Goal: Task Accomplishment & Management: Use online tool/utility

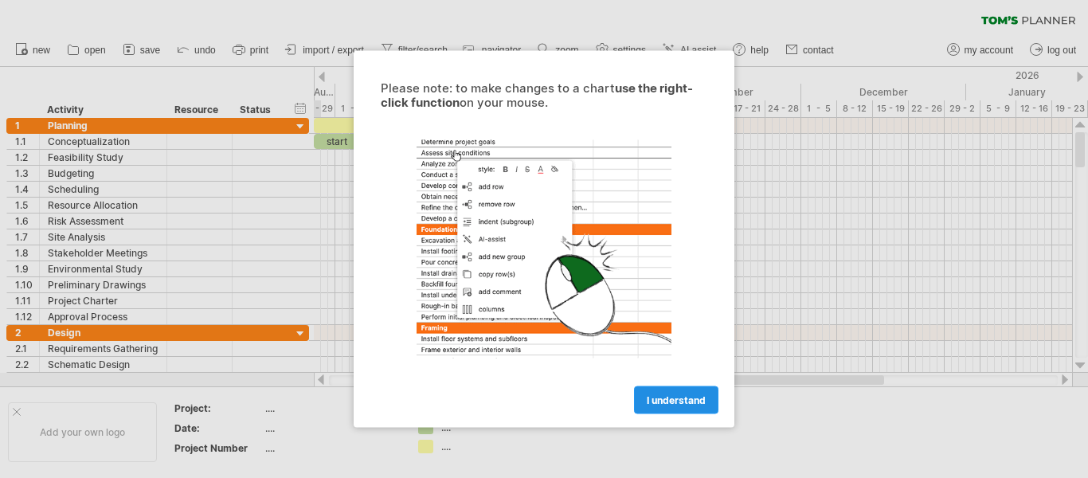
click at [664, 400] on span "I understand" at bounding box center [675, 400] width 59 height 12
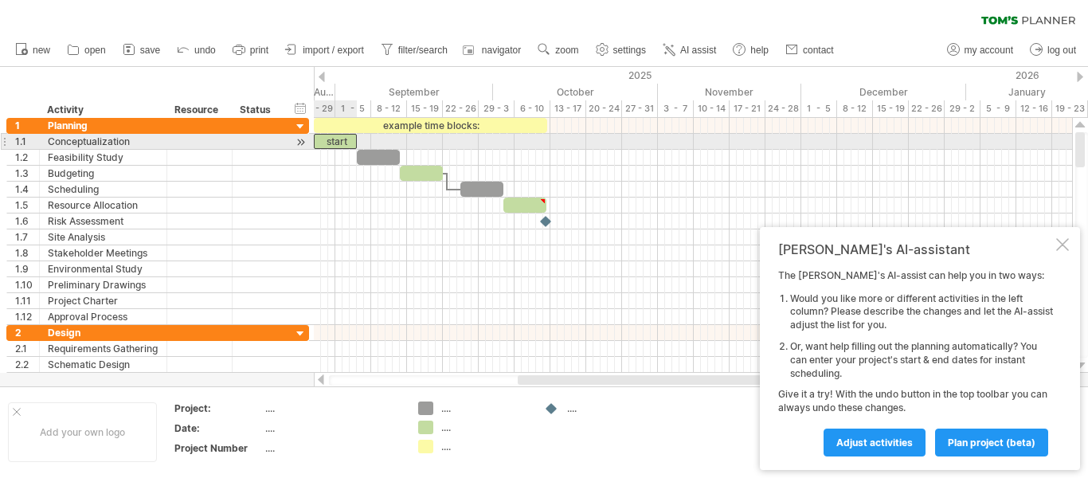
click at [329, 140] on div "start" at bounding box center [335, 141] width 43 height 15
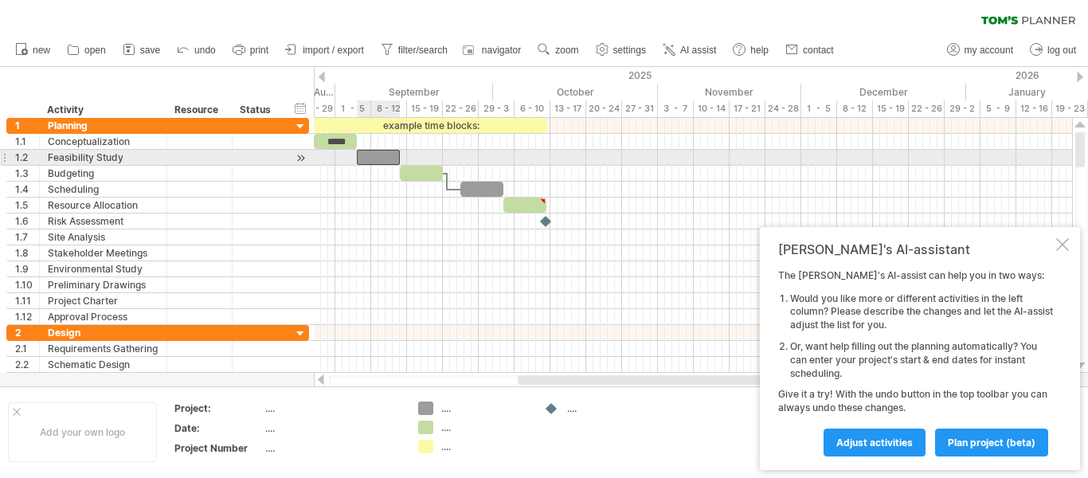
click at [376, 161] on div at bounding box center [378, 157] width 43 height 15
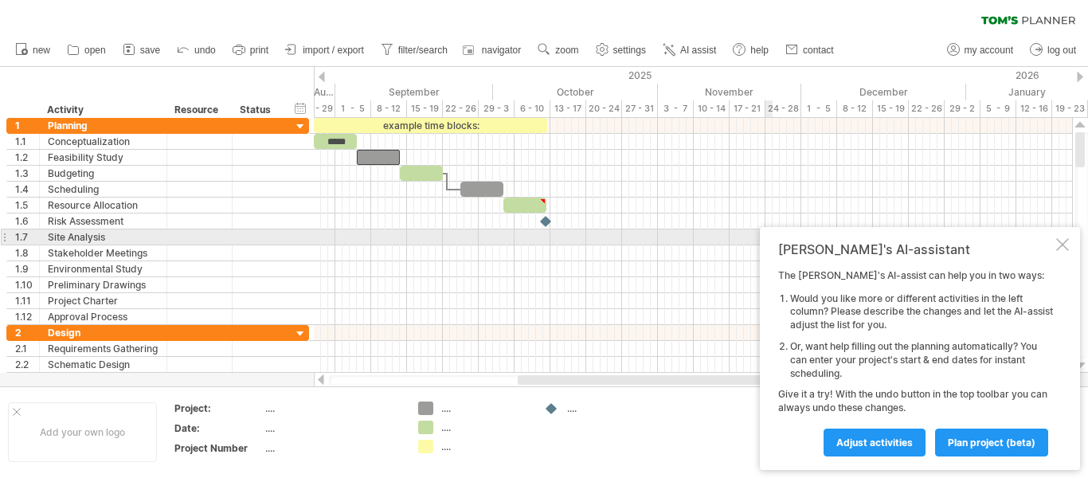
click at [1059, 241] on div at bounding box center [1062, 244] width 13 height 13
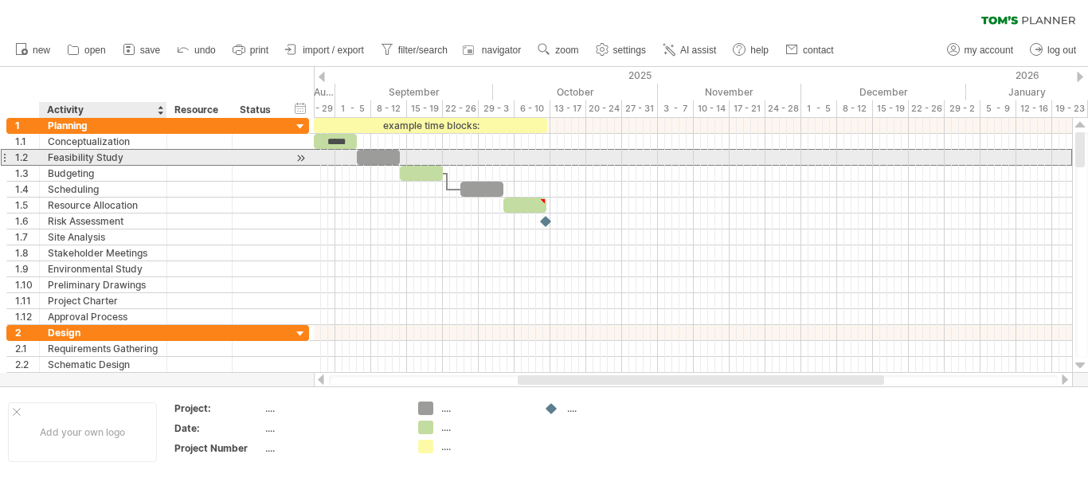
click at [119, 154] on div "Feasibility Study" at bounding box center [103, 157] width 111 height 15
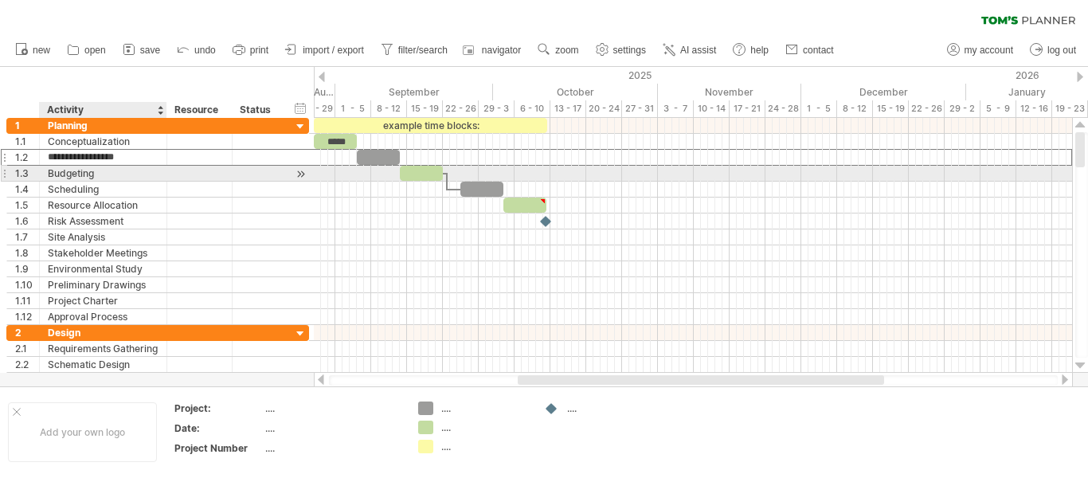
drag, startPoint x: 121, startPoint y: 153, endPoint x: 120, endPoint y: 174, distance: 21.5
click at [120, 174] on div "**********" at bounding box center [157, 221] width 303 height 207
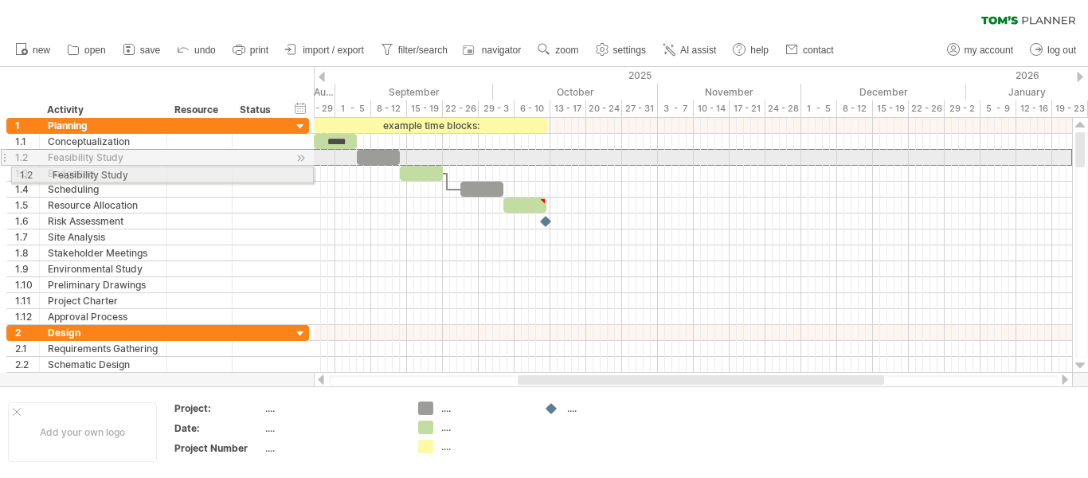
drag, startPoint x: 3, startPoint y: 157, endPoint x: 3, endPoint y: 173, distance: 15.9
click at [3, 173] on div "**********" at bounding box center [155, 253] width 310 height 271
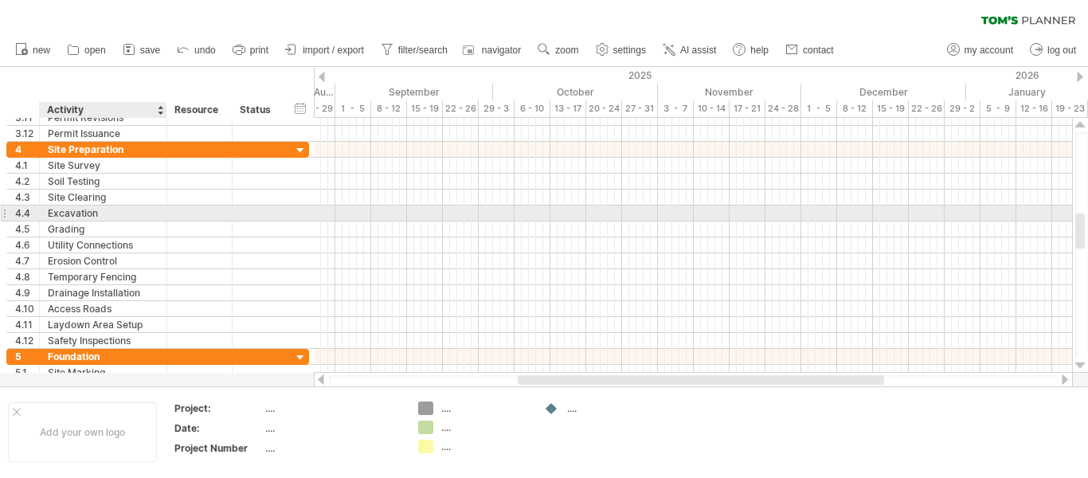
click at [109, 217] on div "Excavation" at bounding box center [103, 212] width 111 height 15
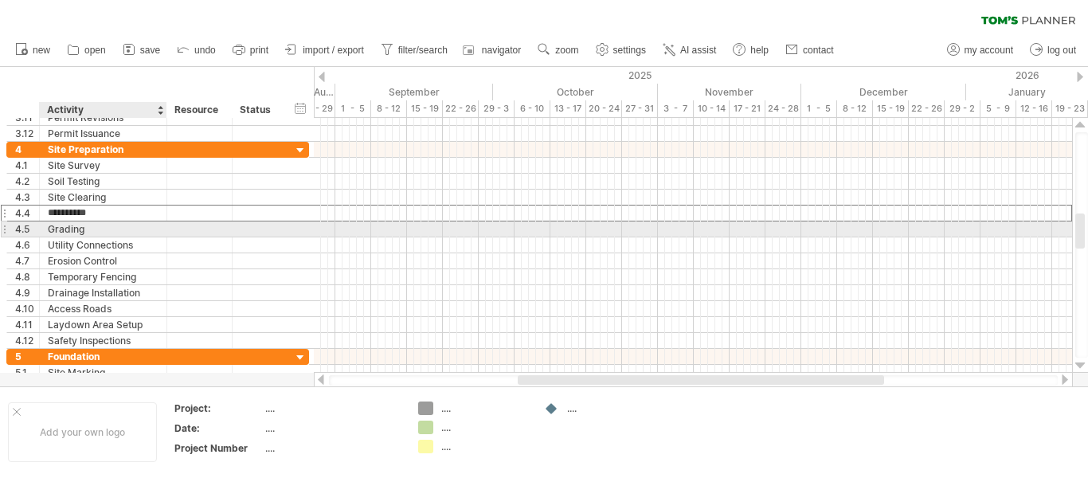
click at [108, 236] on div "4.5 ******* Grading" at bounding box center [157, 229] width 303 height 16
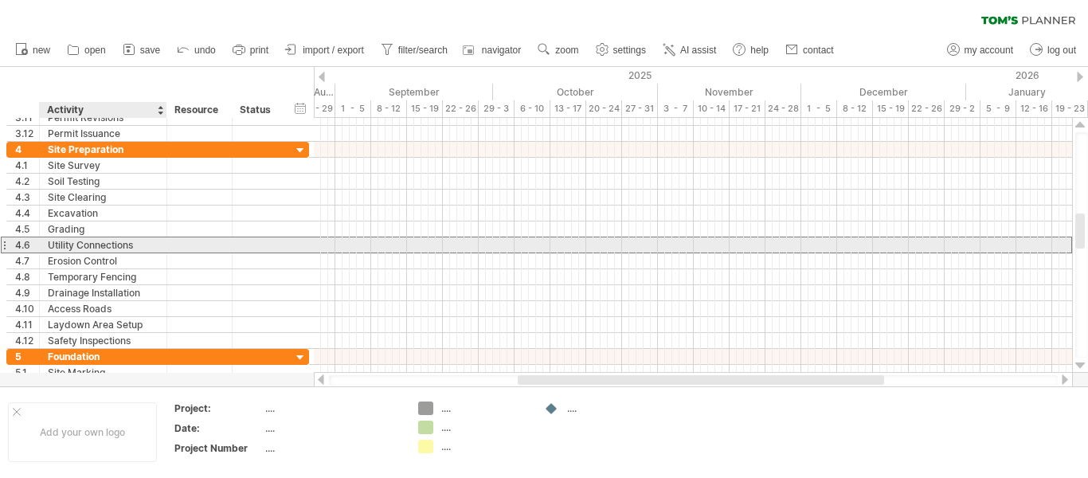
click at [108, 247] on div "Utility Connections" at bounding box center [103, 244] width 111 height 15
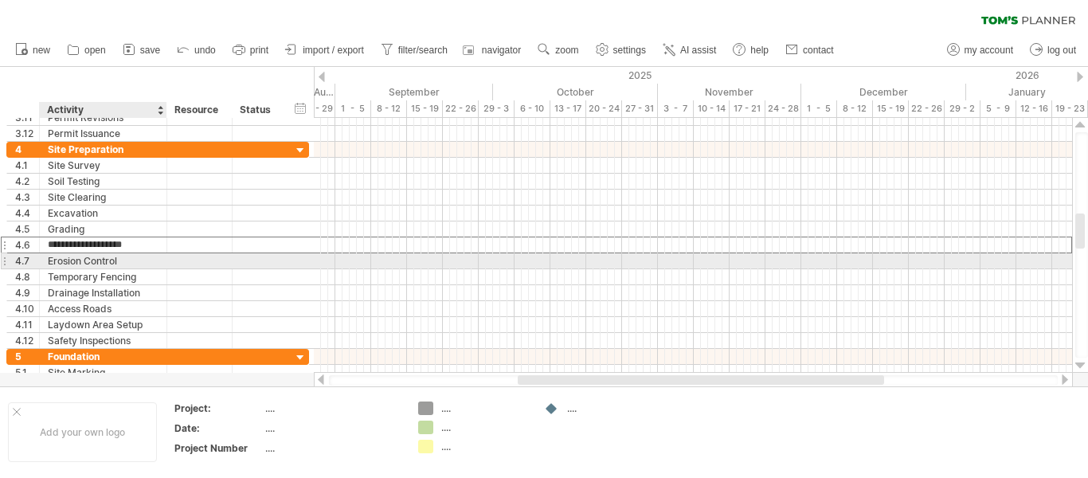
click at [107, 261] on div "Erosion Control" at bounding box center [103, 260] width 111 height 15
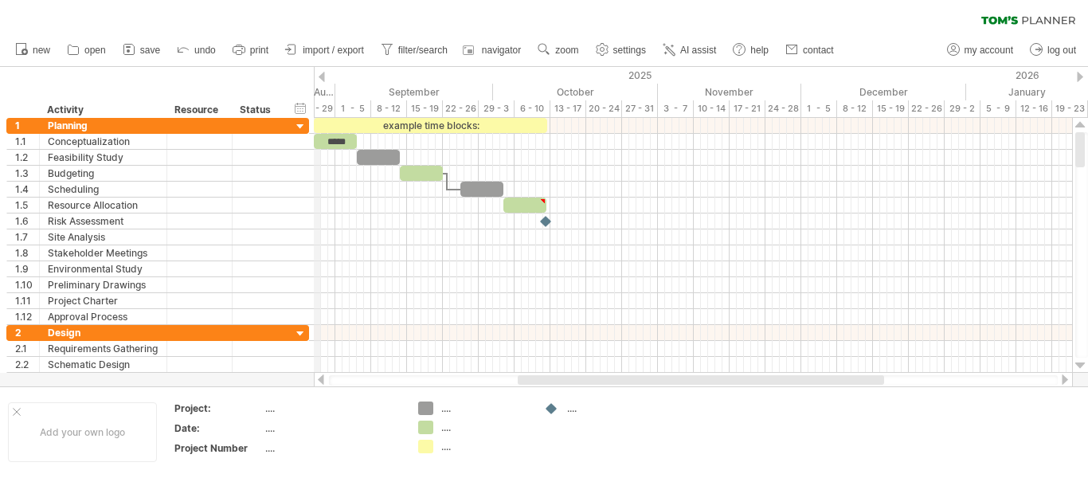
click at [317, 80] on div "2025" at bounding box center [95, 75] width 1741 height 17
click at [323, 78] on div at bounding box center [321, 77] width 6 height 10
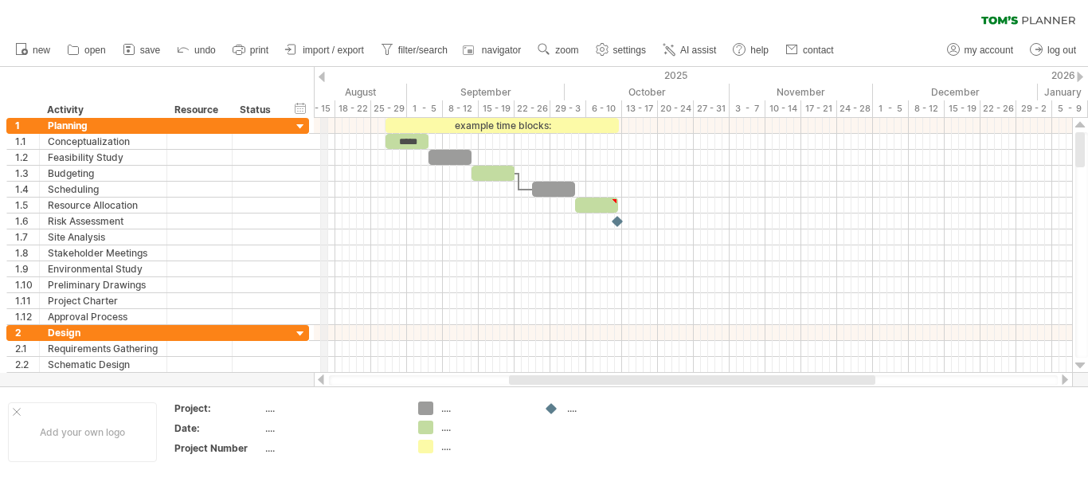
click at [326, 80] on div "2025" at bounding box center [166, 75] width 1741 height 17
click at [324, 75] on div at bounding box center [321, 77] width 6 height 10
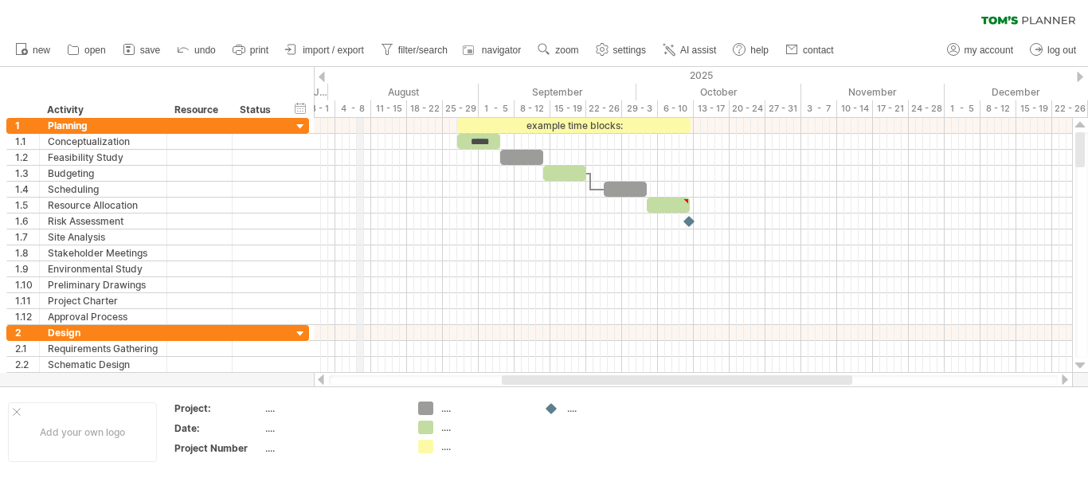
click at [359, 107] on div "4 - 8" at bounding box center [353, 108] width 36 height 17
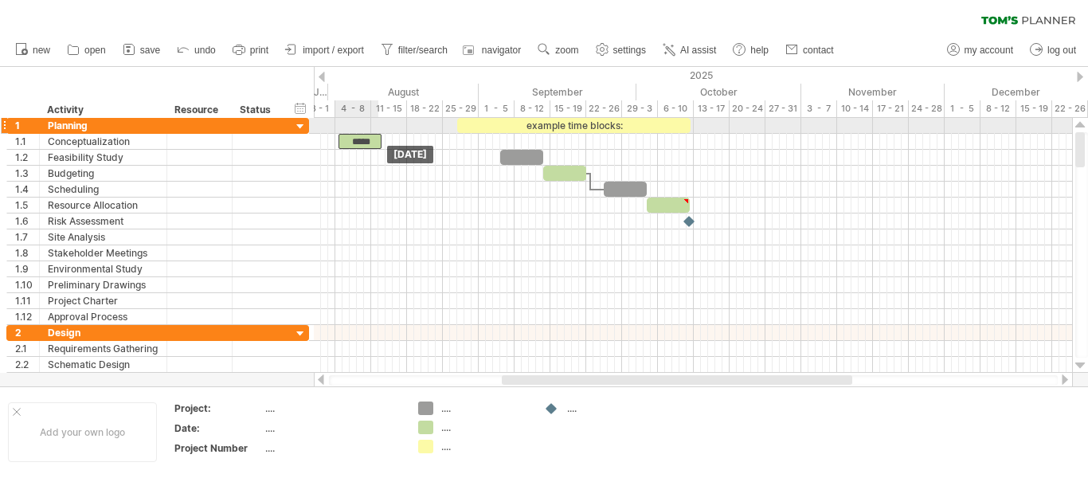
drag, startPoint x: 478, startPoint y: 140, endPoint x: 359, endPoint y: 133, distance: 119.6
click at [359, 133] on div "example time blocks: ***** [DATE] [DATE]" at bounding box center [693, 245] width 758 height 255
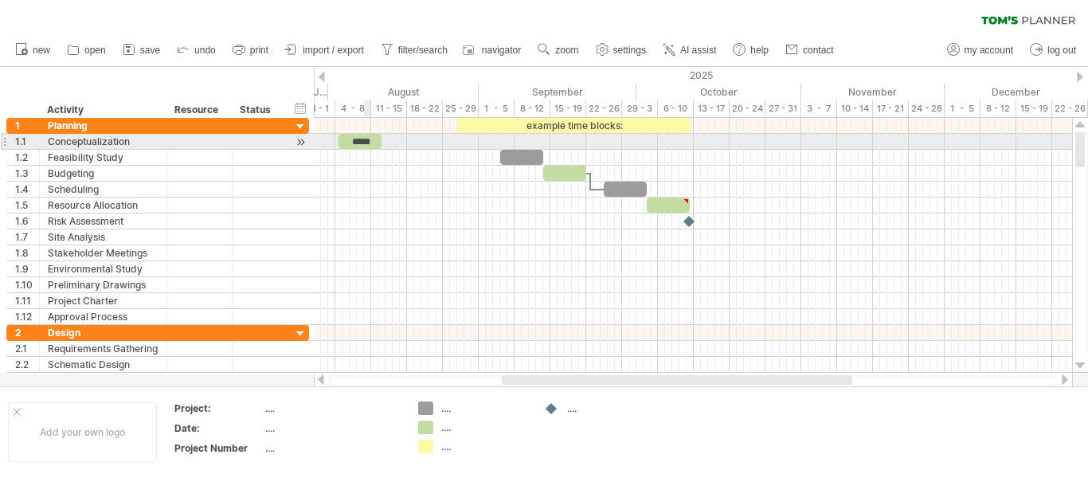
click at [369, 140] on div "*****" at bounding box center [359, 141] width 43 height 15
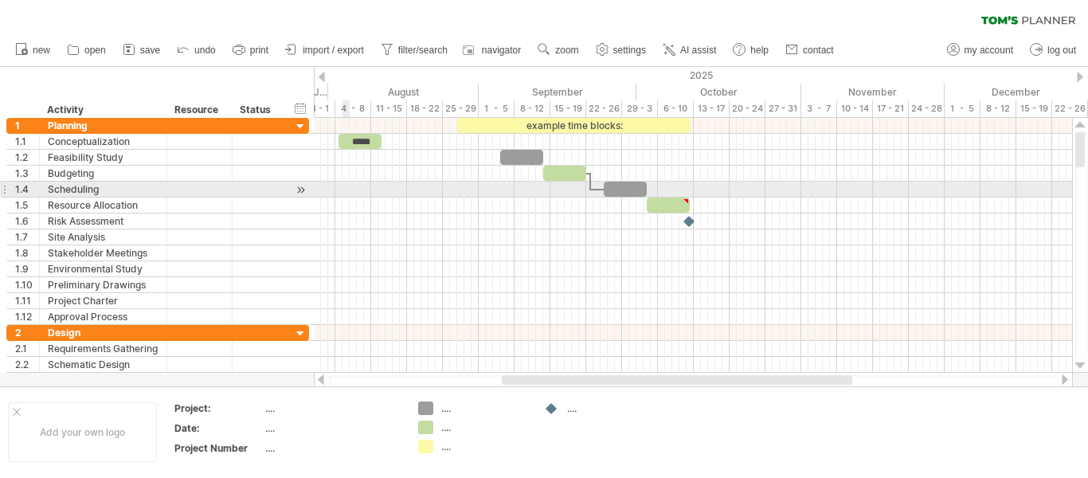
click at [343, 194] on div at bounding box center [693, 190] width 758 height 16
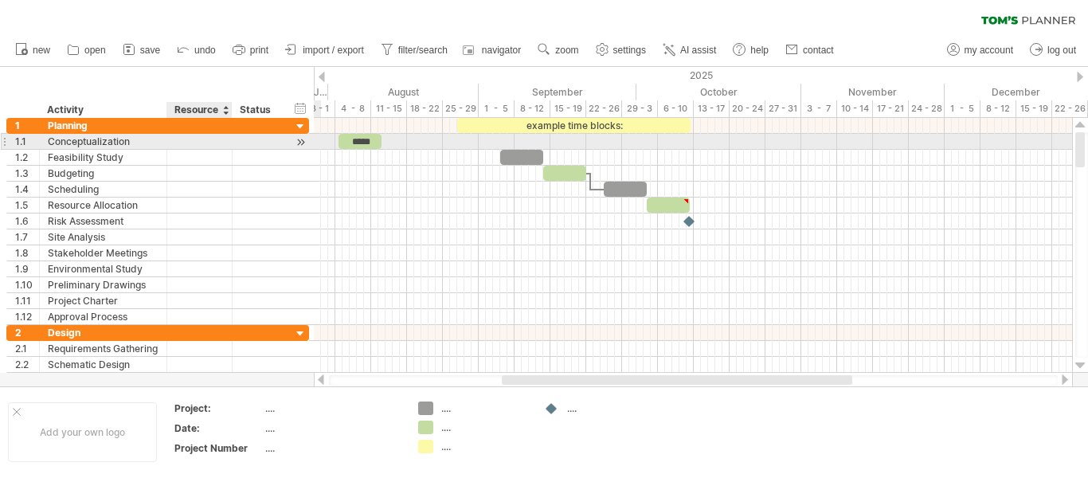
click at [192, 145] on div at bounding box center [199, 141] width 49 height 15
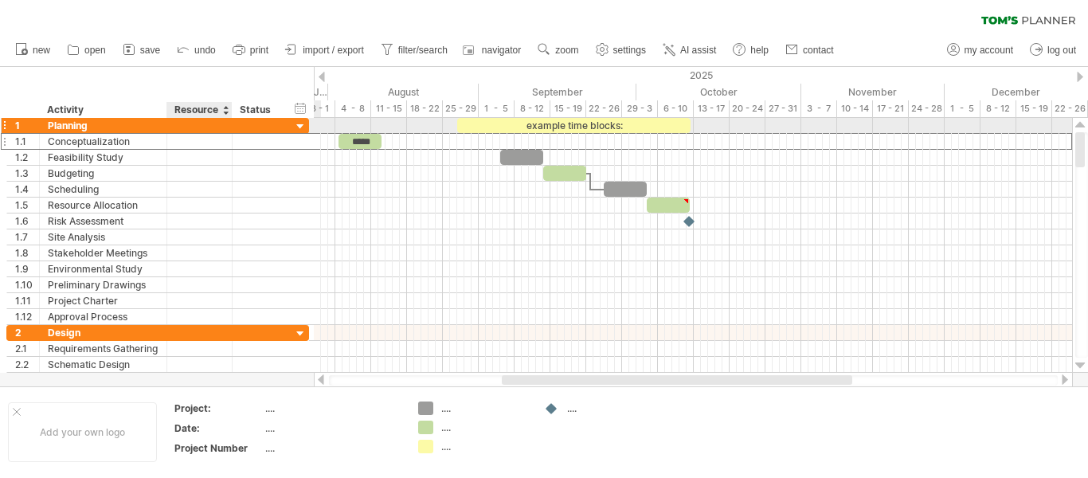
click at [198, 122] on div at bounding box center [199, 125] width 49 height 15
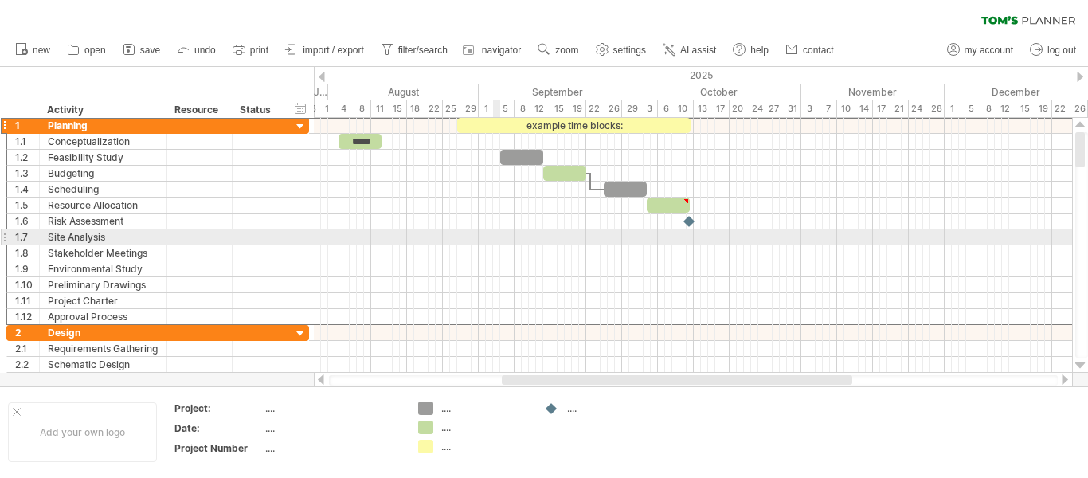
click at [539, 254] on div at bounding box center [693, 253] width 758 height 16
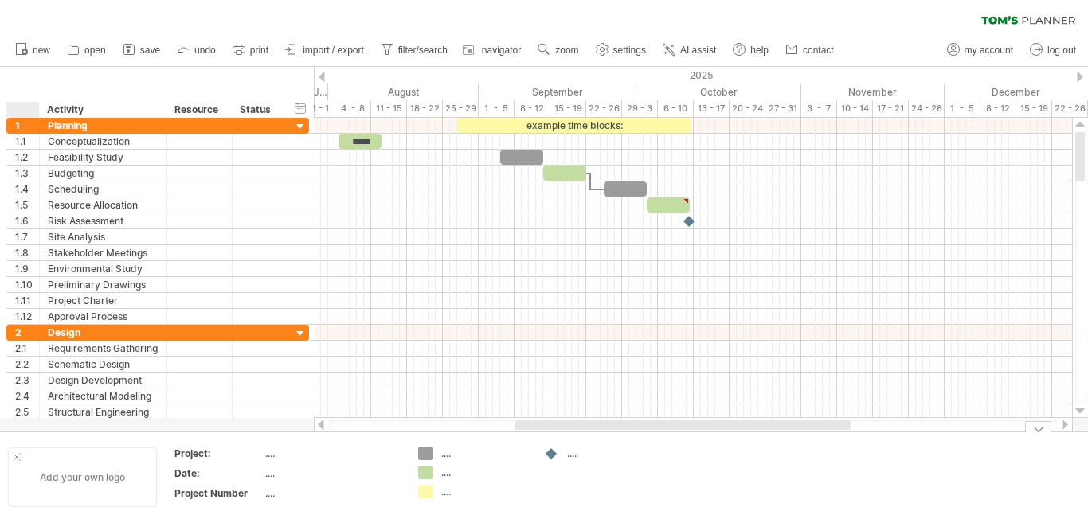
click at [21, 456] on div "Add your own logo" at bounding box center [82, 477] width 149 height 60
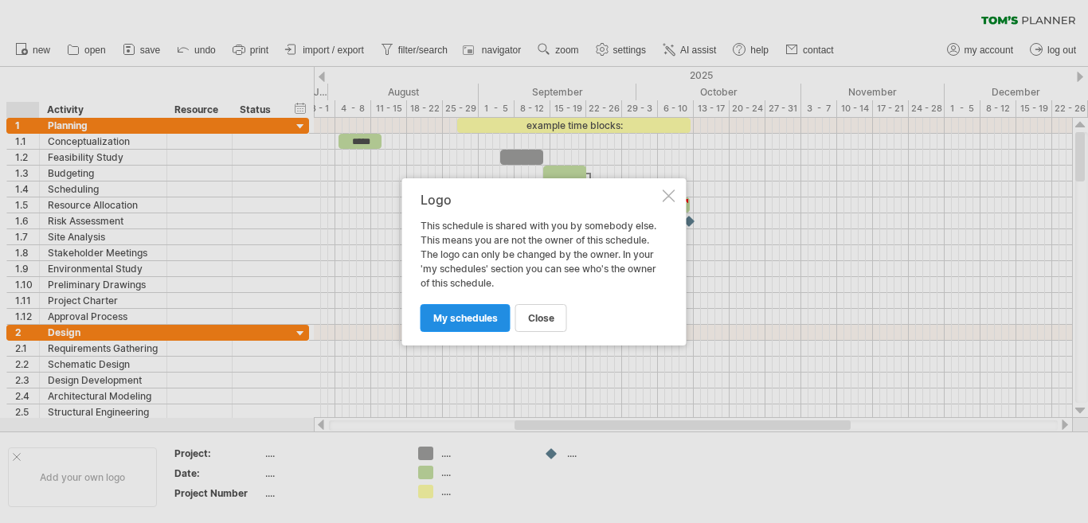
click at [472, 308] on link "my schedules" at bounding box center [465, 318] width 90 height 28
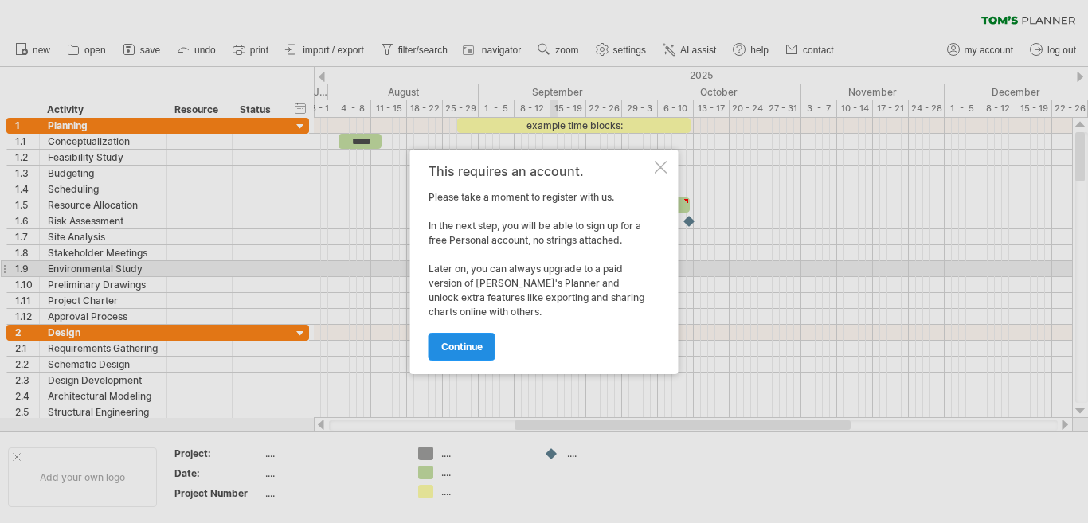
click at [468, 341] on span "continue" at bounding box center [461, 347] width 41 height 12
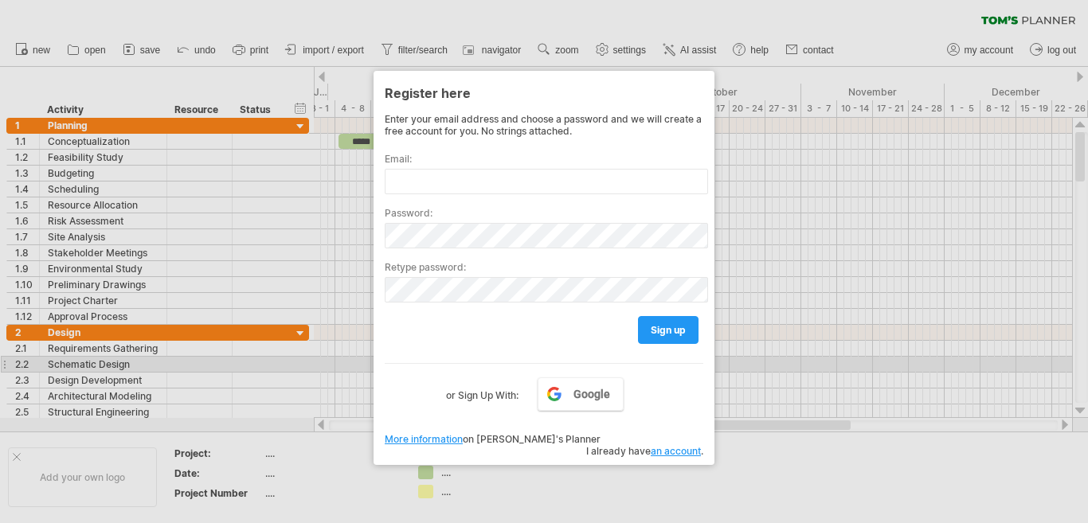
click at [828, 373] on div at bounding box center [544, 261] width 1088 height 523
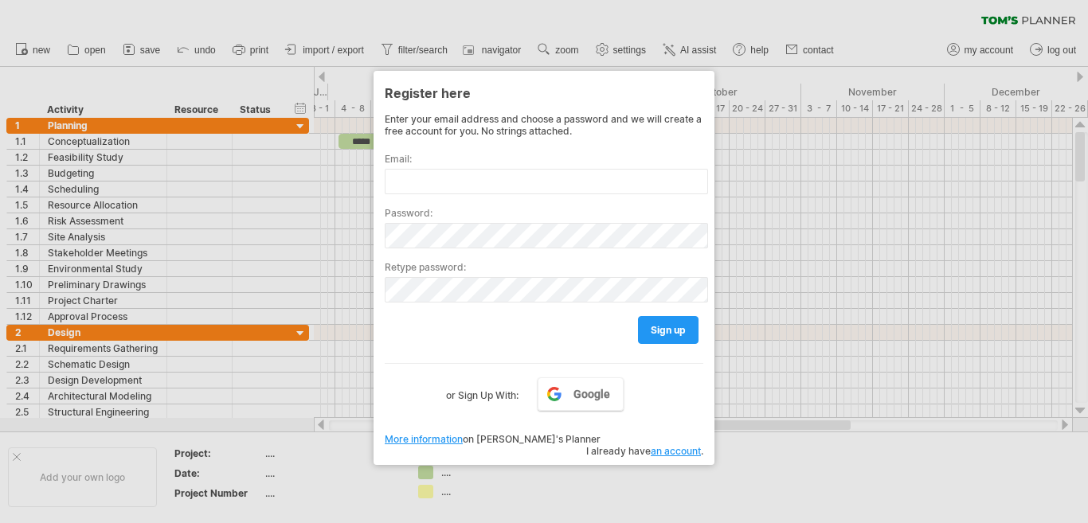
click at [702, 477] on div at bounding box center [544, 261] width 1088 height 523
click at [693, 477] on div at bounding box center [544, 261] width 1088 height 523
click at [847, 271] on div at bounding box center [544, 261] width 1088 height 523
click at [576, 377] on link "Google" at bounding box center [580, 393] width 86 height 33
click at [747, 298] on div at bounding box center [544, 261] width 1088 height 523
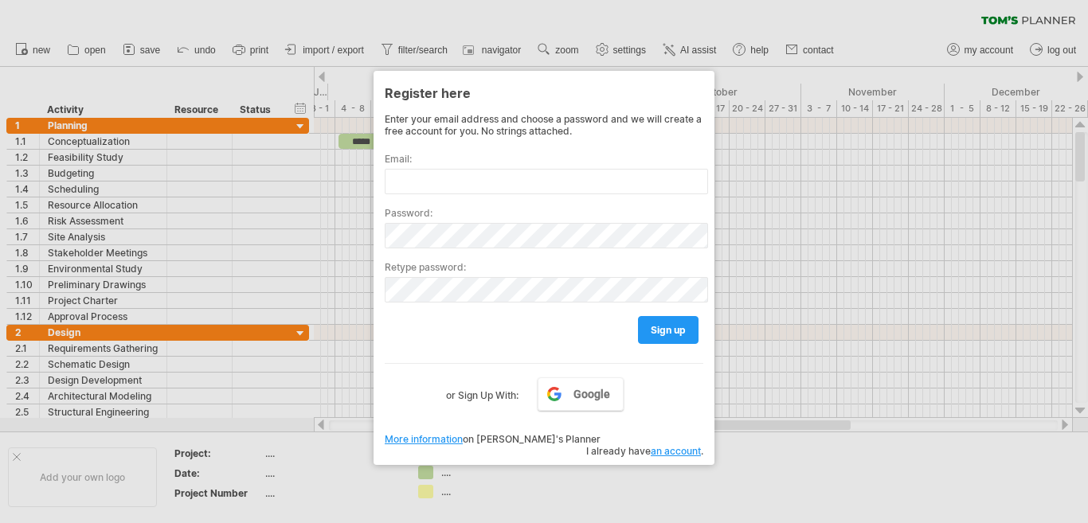
click at [598, 456] on div at bounding box center [544, 261] width 1088 height 523
click at [552, 394] on link "Google" at bounding box center [580, 393] width 86 height 33
click at [768, 271] on div at bounding box center [544, 261] width 1088 height 523
click at [950, 202] on div at bounding box center [544, 261] width 1088 height 523
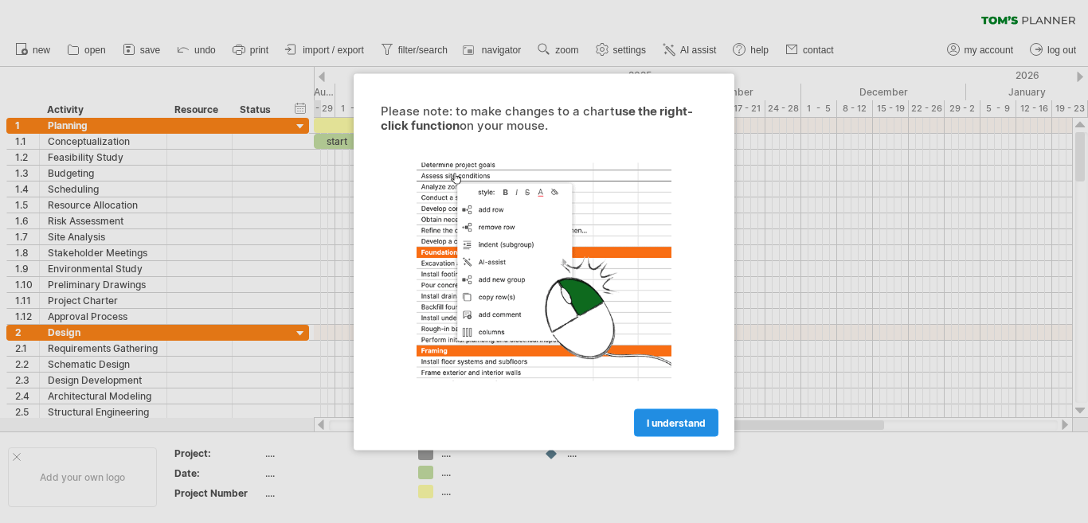
click at [674, 422] on span "I understand" at bounding box center [675, 422] width 59 height 12
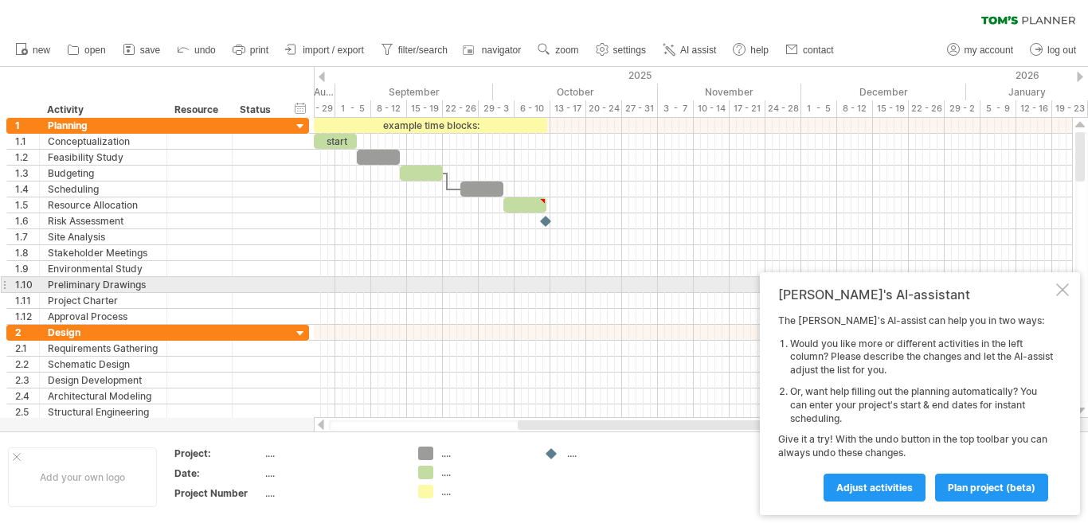
click at [1055, 294] on div "Tom's AI-assistant The Tom's AI-assist can help you in two ways: Would you like…" at bounding box center [920, 393] width 320 height 243
click at [1058, 289] on div at bounding box center [1062, 289] width 13 height 13
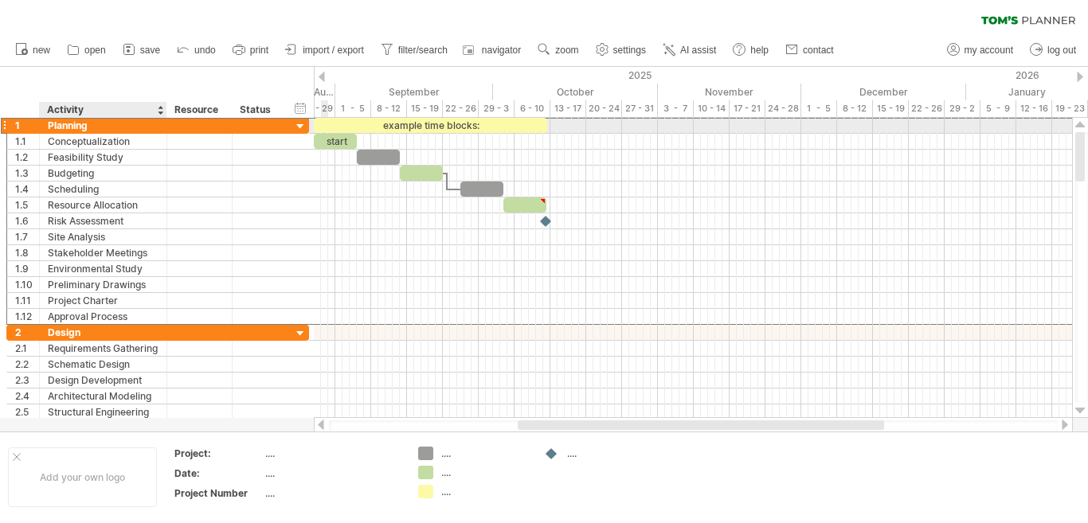
click at [89, 128] on div "Planning" at bounding box center [103, 125] width 111 height 15
click at [0, 0] on input "********" at bounding box center [0, 0] width 0 height 0
